Goal: Information Seeking & Learning: Learn about a topic

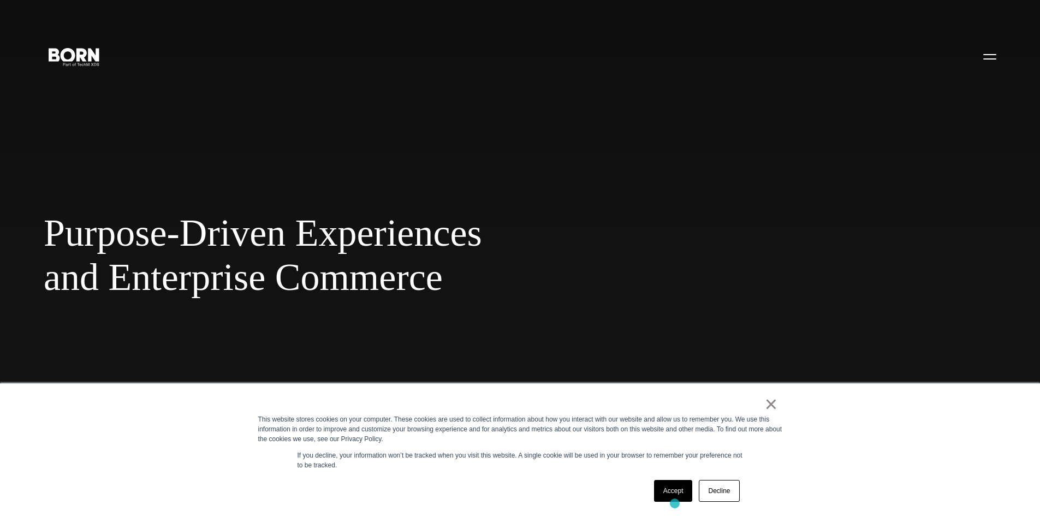
click at [674, 503] on div "Accept Decline" at bounding box center [696, 490] width 92 height 28
click at [665, 488] on link "Accept" at bounding box center [673, 491] width 39 height 22
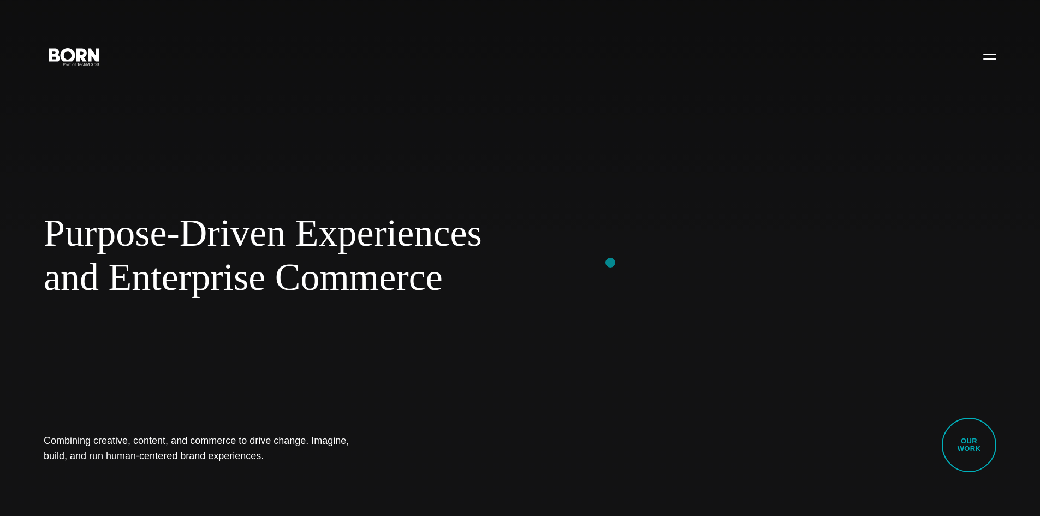
click at [610, 262] on div "and Enterprise Commerce" at bounding box center [355, 277] width 622 height 45
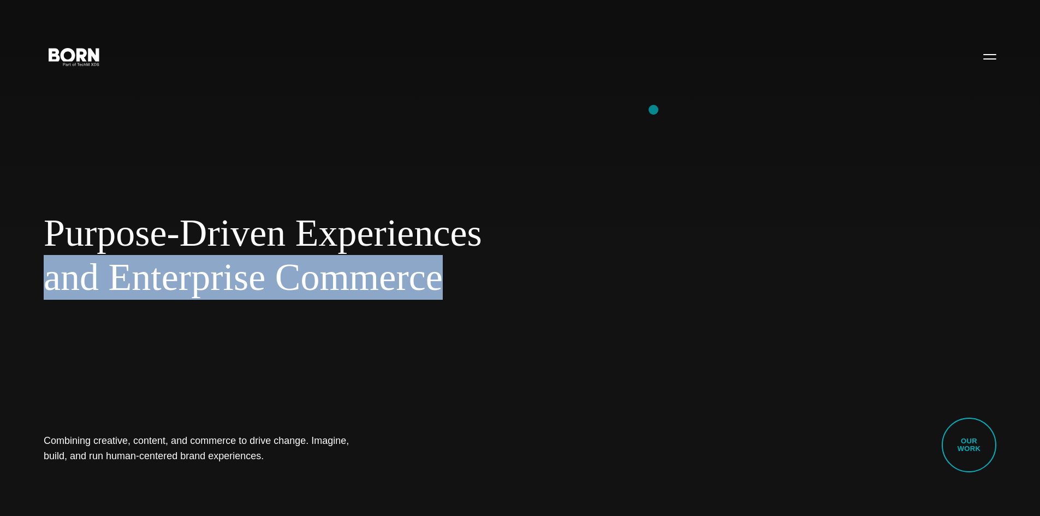
drag, startPoint x: 716, startPoint y: 262, endPoint x: 653, endPoint y: 115, distance: 160.7
click at [653, 115] on div "Purpose-Driven Experiences and Enterprise Commerce Combining creative, content,…" at bounding box center [520, 258] width 1040 height 516
drag, startPoint x: 642, startPoint y: 158, endPoint x: 641, endPoint y: 180, distance: 21.8
click at [642, 159] on div "Purpose-Driven Experiences and Enterprise Commerce Combining creative, content,…" at bounding box center [520, 258] width 1040 height 516
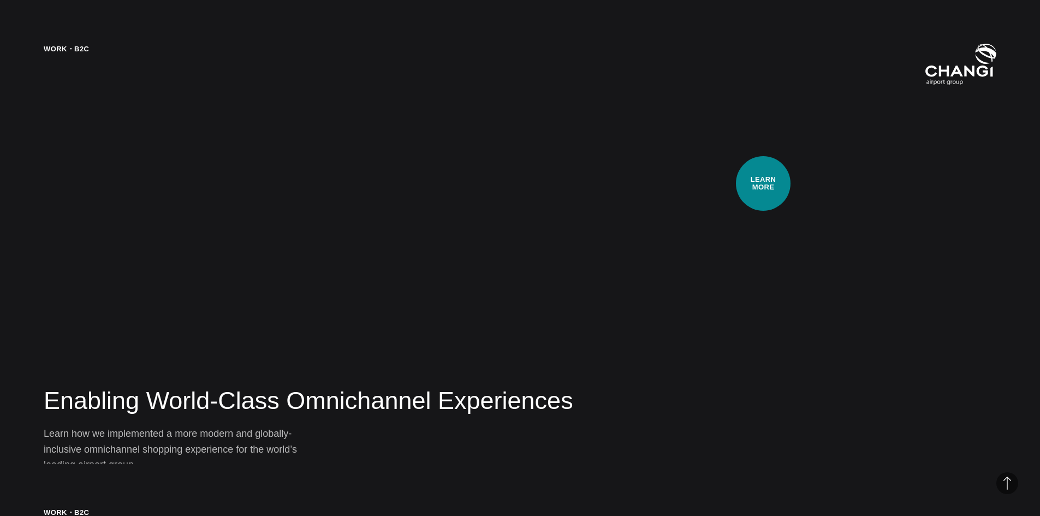
scroll to position [2061, 0]
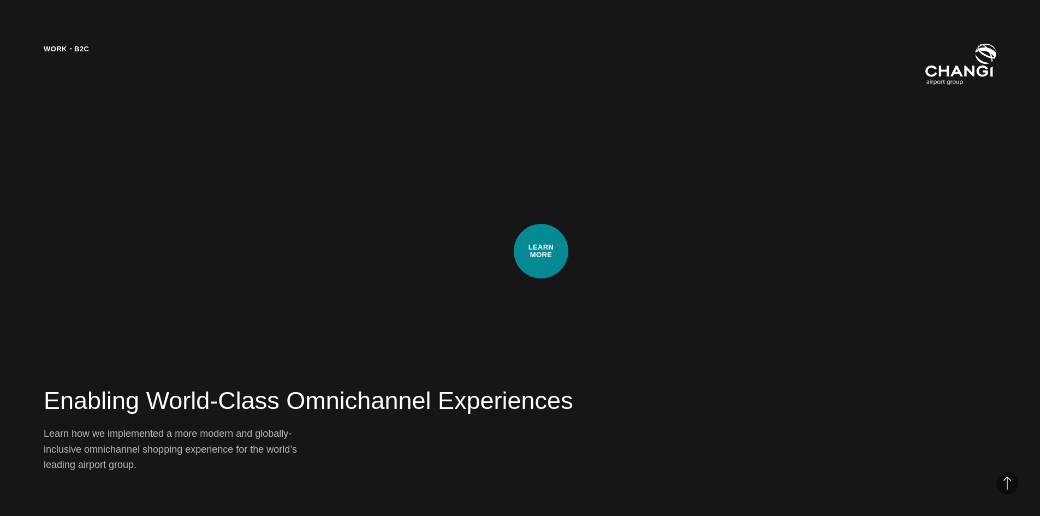
click at [541, 251] on div "Work・B2C Enabling World-Class Omnichannel Experiences Learn how we implemented …" at bounding box center [520, 258] width 1040 height 516
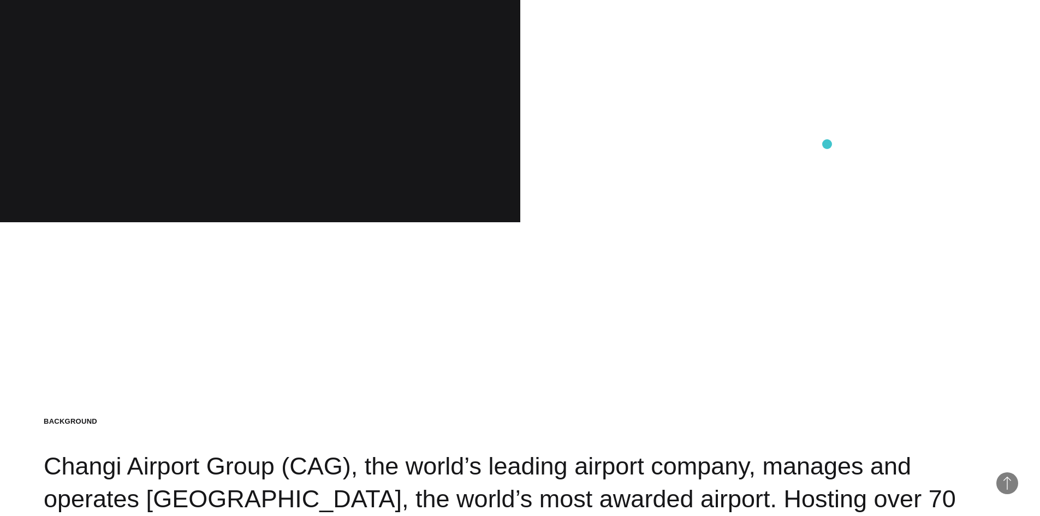
scroll to position [1746, 0]
